Goal: Navigation & Orientation: Find specific page/section

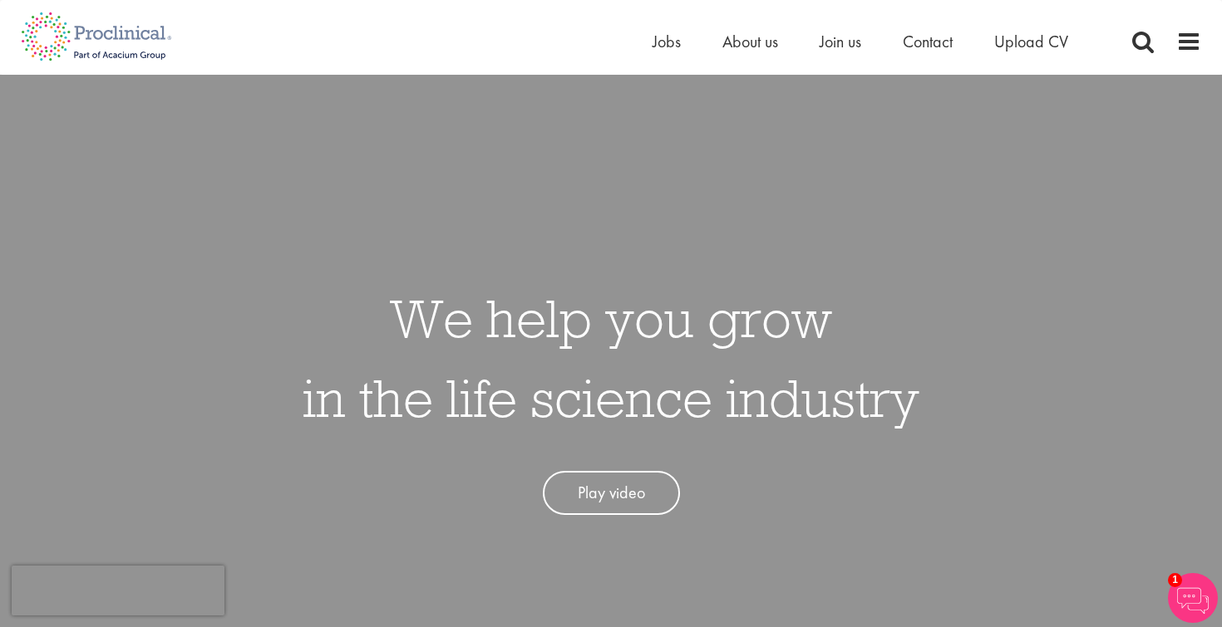
click at [760, 28] on div "Home Jobs About us Join us Contact Upload CV" at bounding box center [604, 31] width 1193 height 62
click at [743, 44] on span "About us" at bounding box center [750, 42] width 56 height 22
